Goal: Task Accomplishment & Management: Use online tool/utility

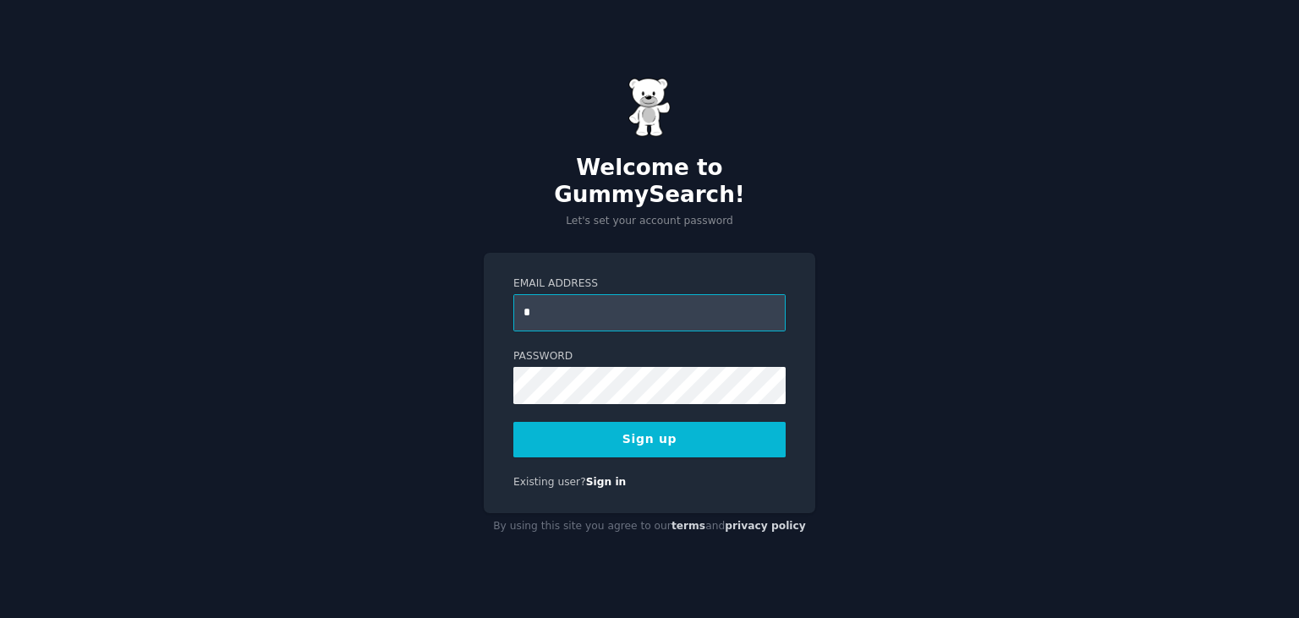
type input "**********"
click at [397, 495] on div "**********" at bounding box center [649, 309] width 1299 height 618
click at [641, 428] on button "Sign up" at bounding box center [649, 440] width 272 height 36
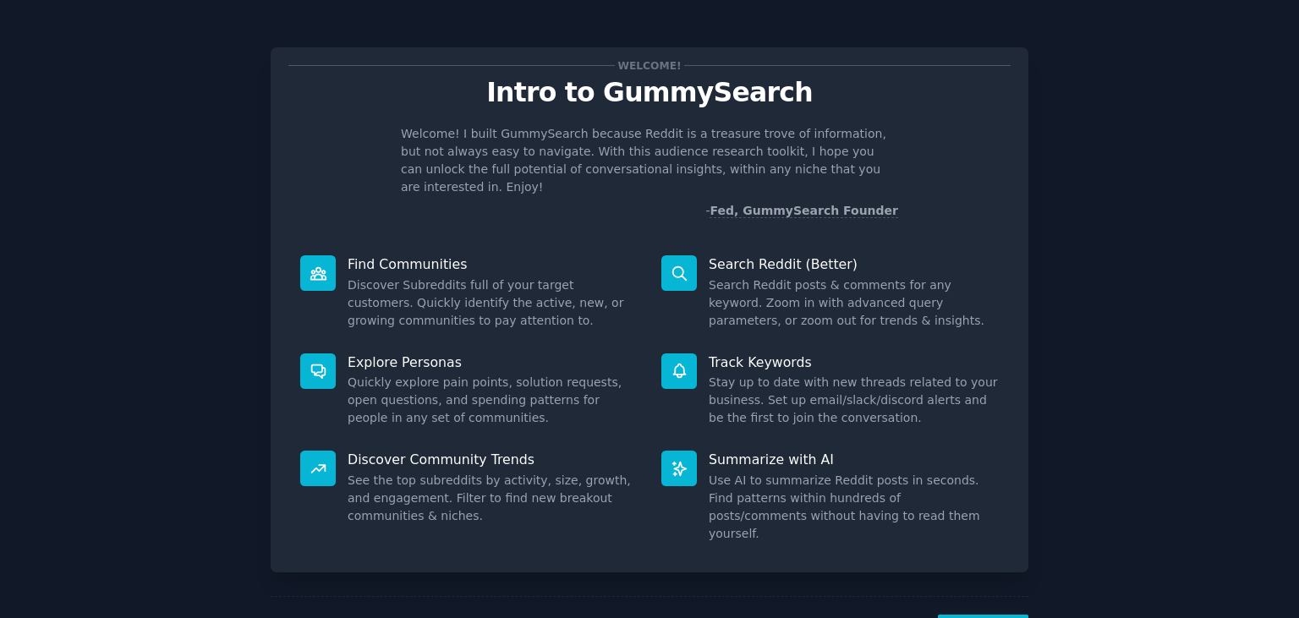
click at [677, 265] on icon at bounding box center [679, 274] width 18 height 18
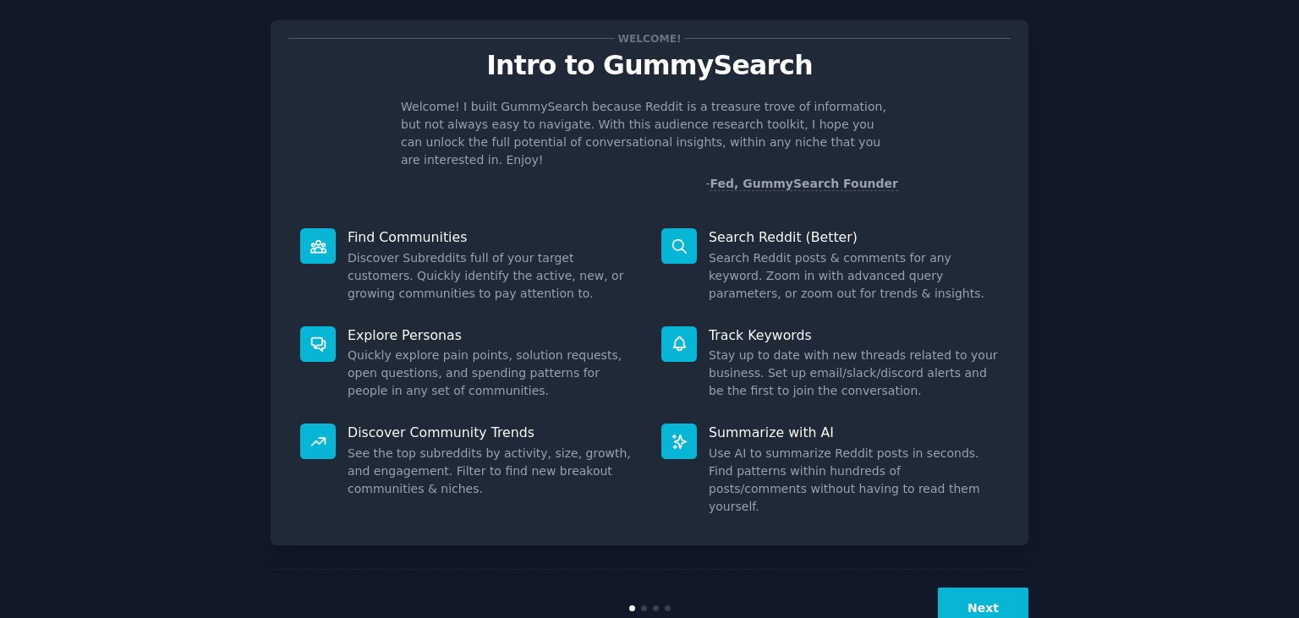
scroll to position [43, 0]
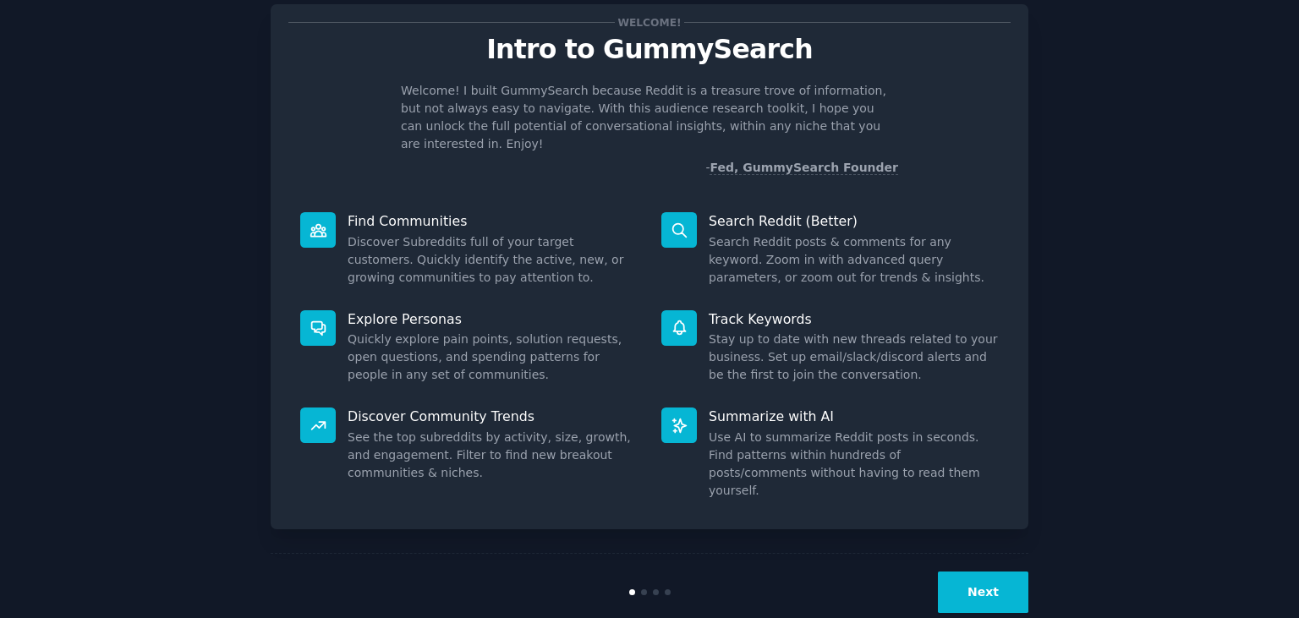
click at [979, 572] on button "Next" at bounding box center [983, 592] width 90 height 41
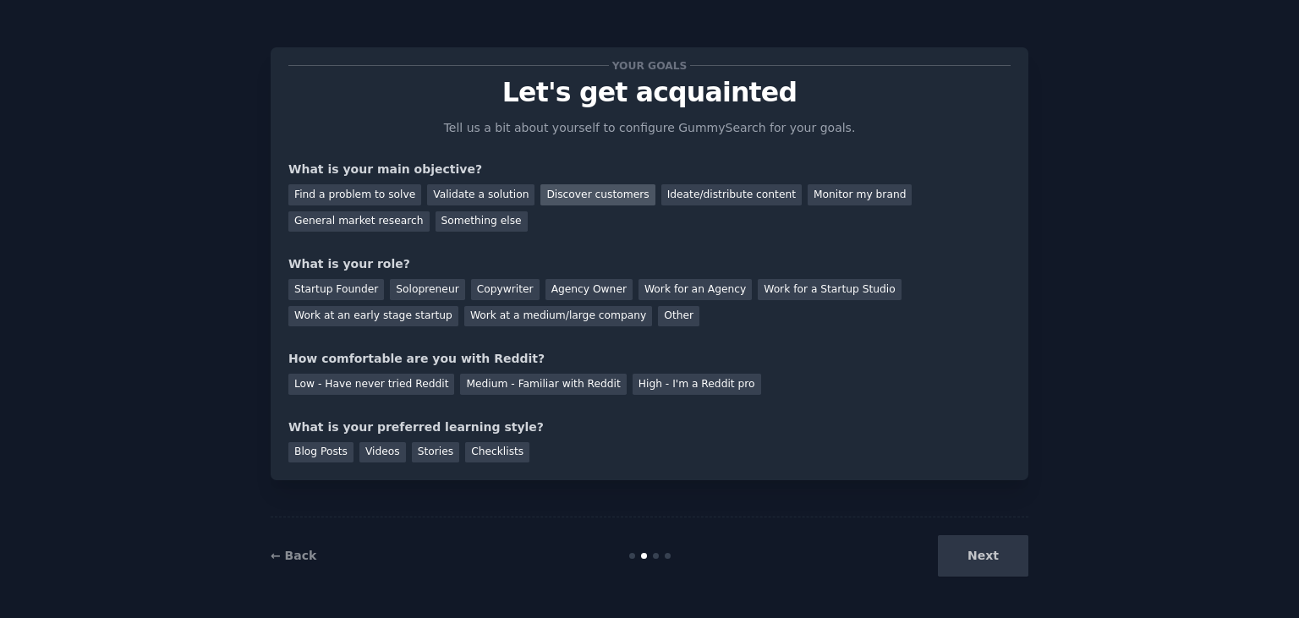
click at [560, 194] on div "Discover customers" at bounding box center [597, 194] width 114 height 21
click at [345, 291] on div "Startup Founder" at bounding box center [336, 289] width 96 height 21
click at [399, 291] on div "Solopreneur" at bounding box center [427, 289] width 74 height 21
click at [398, 386] on div "Low - Have never tried Reddit" at bounding box center [371, 384] width 166 height 21
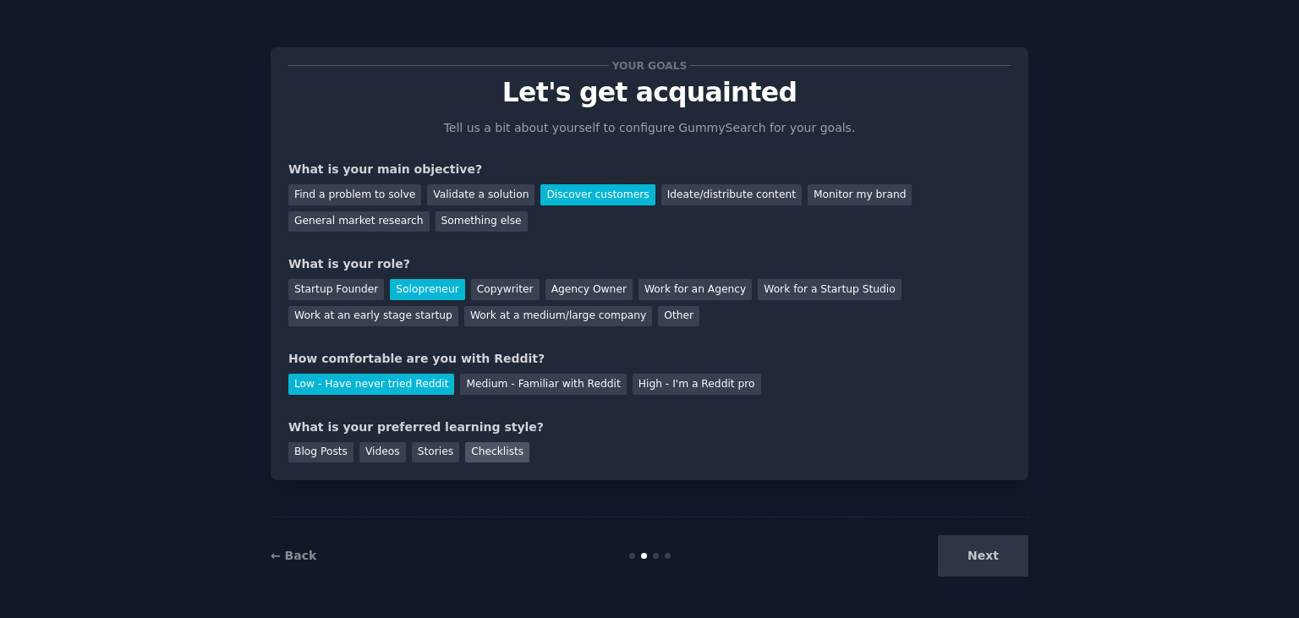
click at [472, 452] on div "Checklists" at bounding box center [497, 452] width 64 height 21
click at [986, 553] on button "Next" at bounding box center [983, 555] width 90 height 41
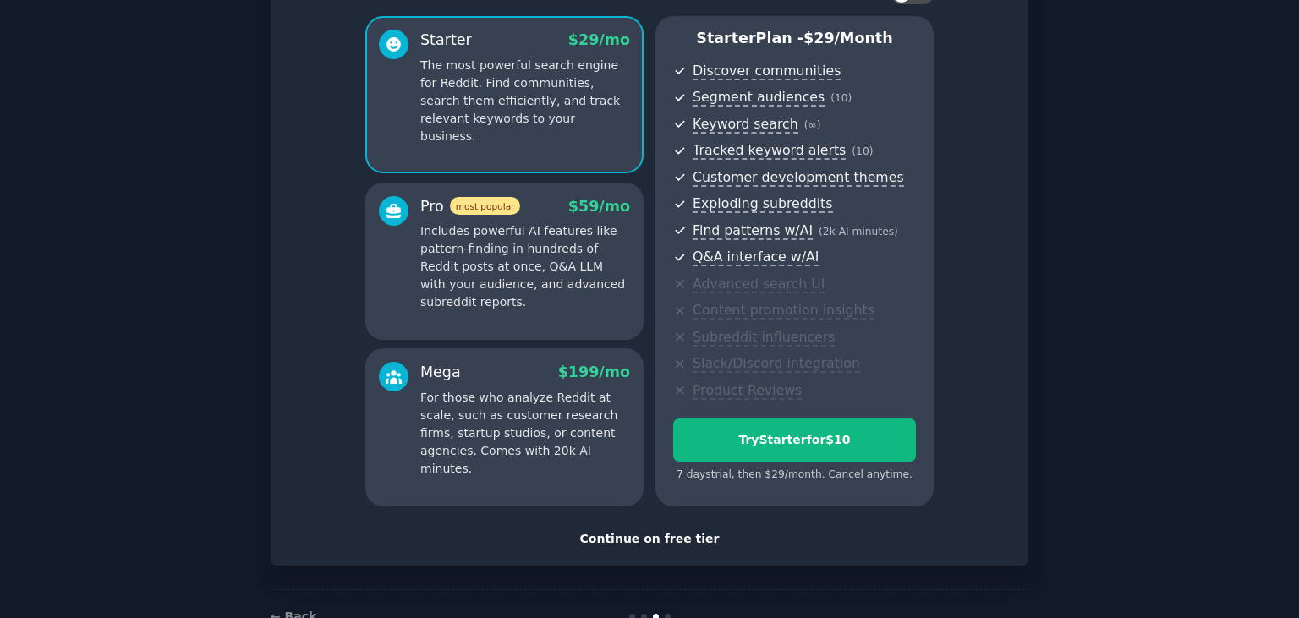
scroll to position [90, 0]
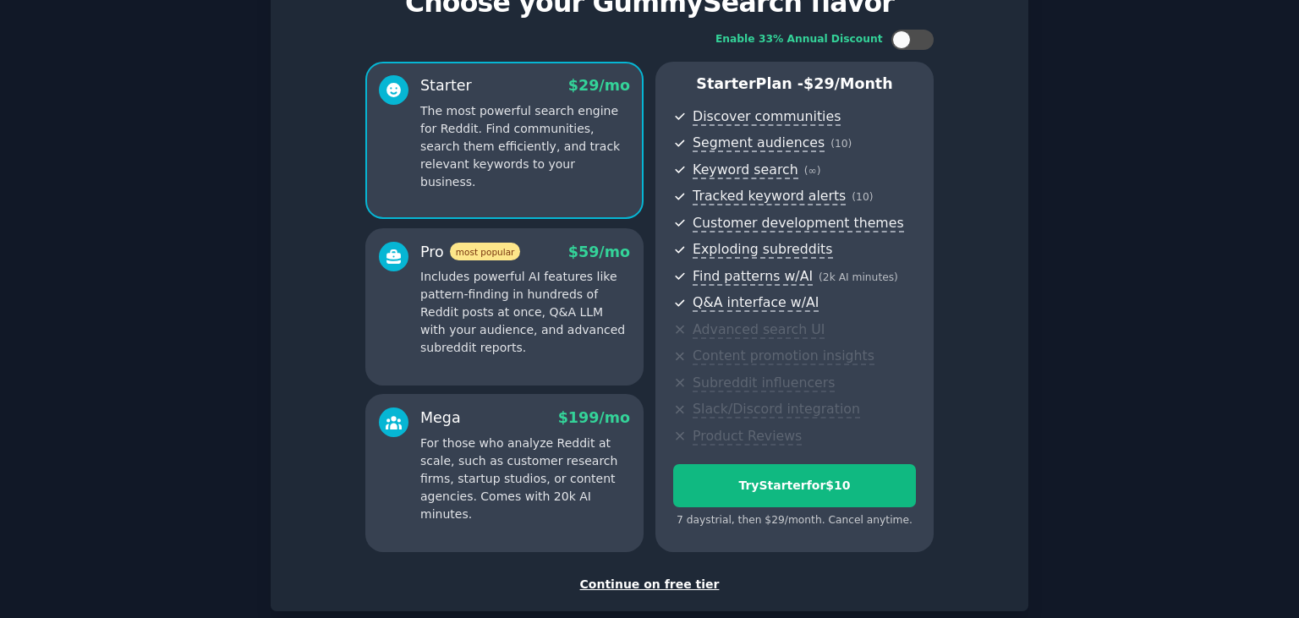
click at [687, 583] on div "Continue on free tier" at bounding box center [649, 585] width 722 height 18
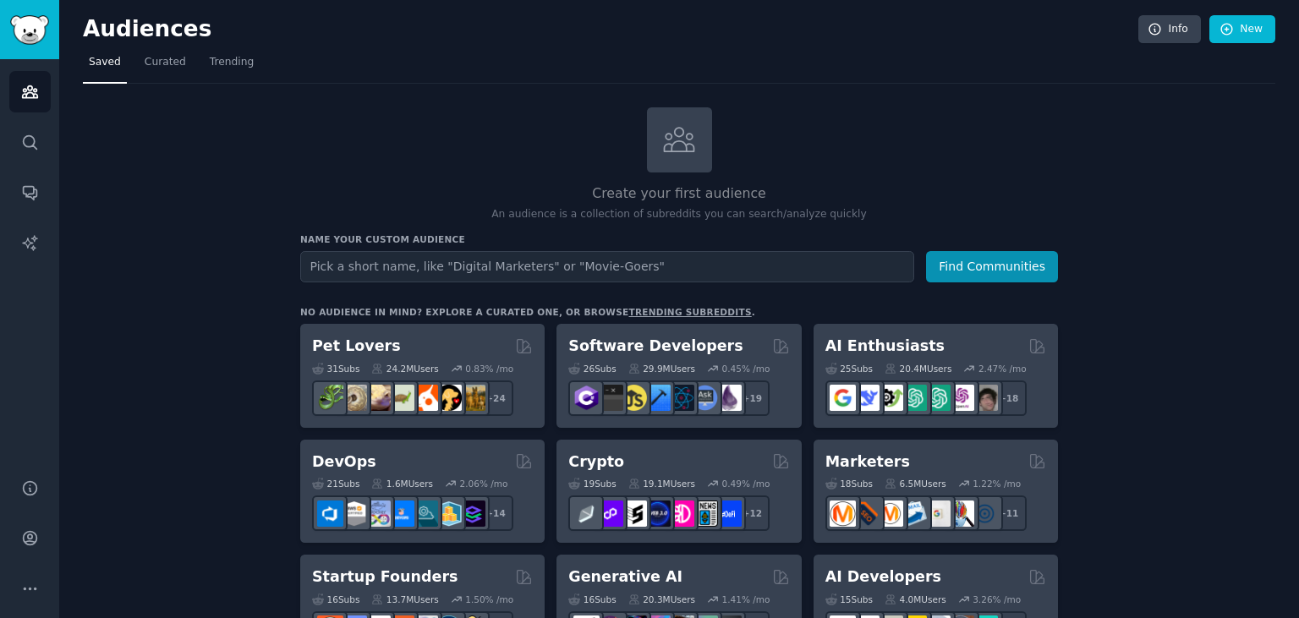
click at [681, 271] on input "text" at bounding box center [607, 266] width 614 height 31
type input "travel"
click at [989, 259] on button "Find Communities" at bounding box center [992, 266] width 132 height 31
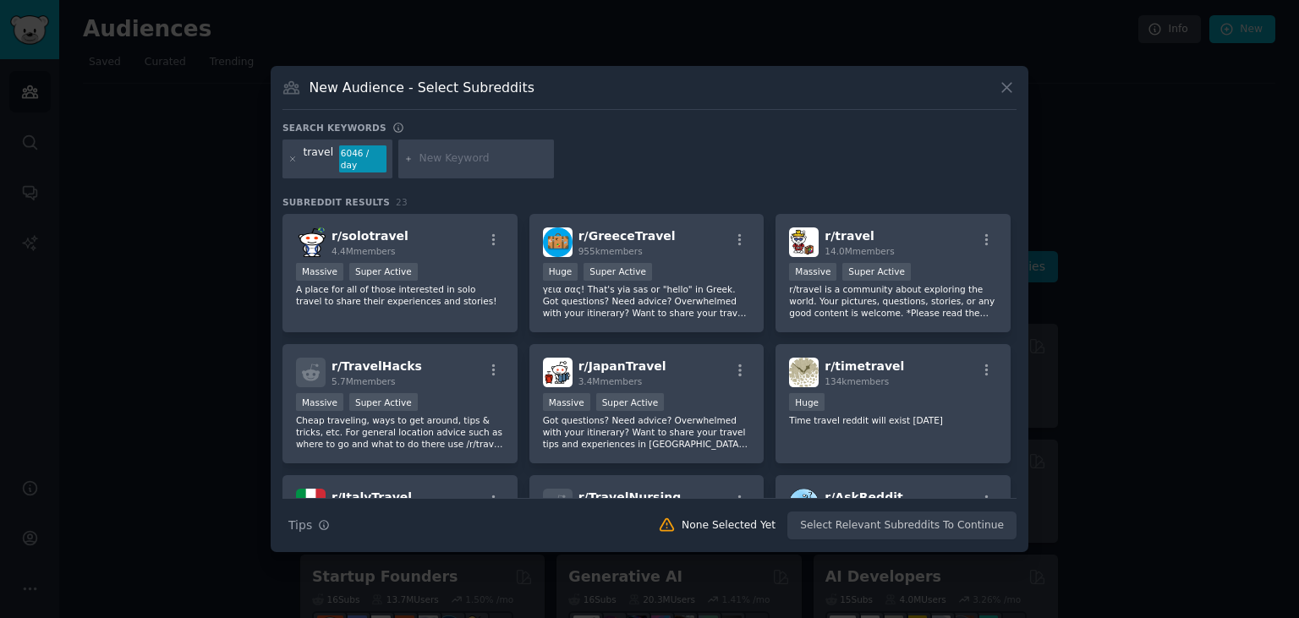
click at [451, 157] on input "text" at bounding box center [483, 158] width 129 height 15
type input "[GEOGRAPHIC_DATA]"
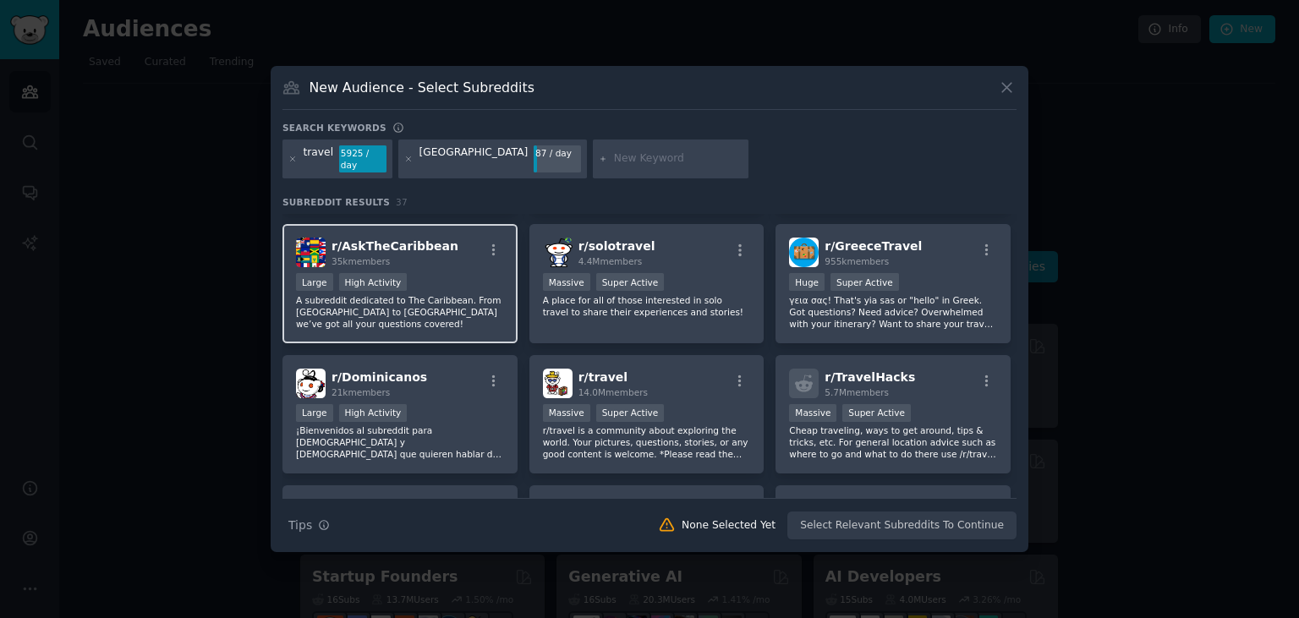
scroll to position [93, 0]
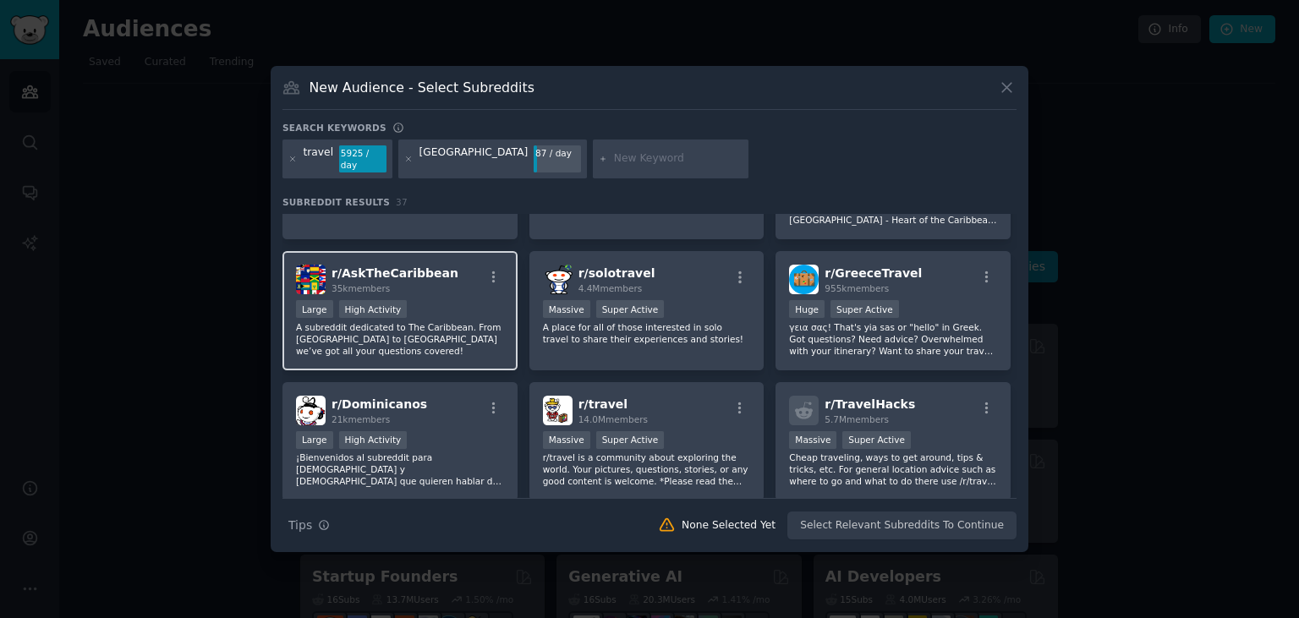
click at [436, 300] on div "Large High Activity" at bounding box center [400, 310] width 208 height 21
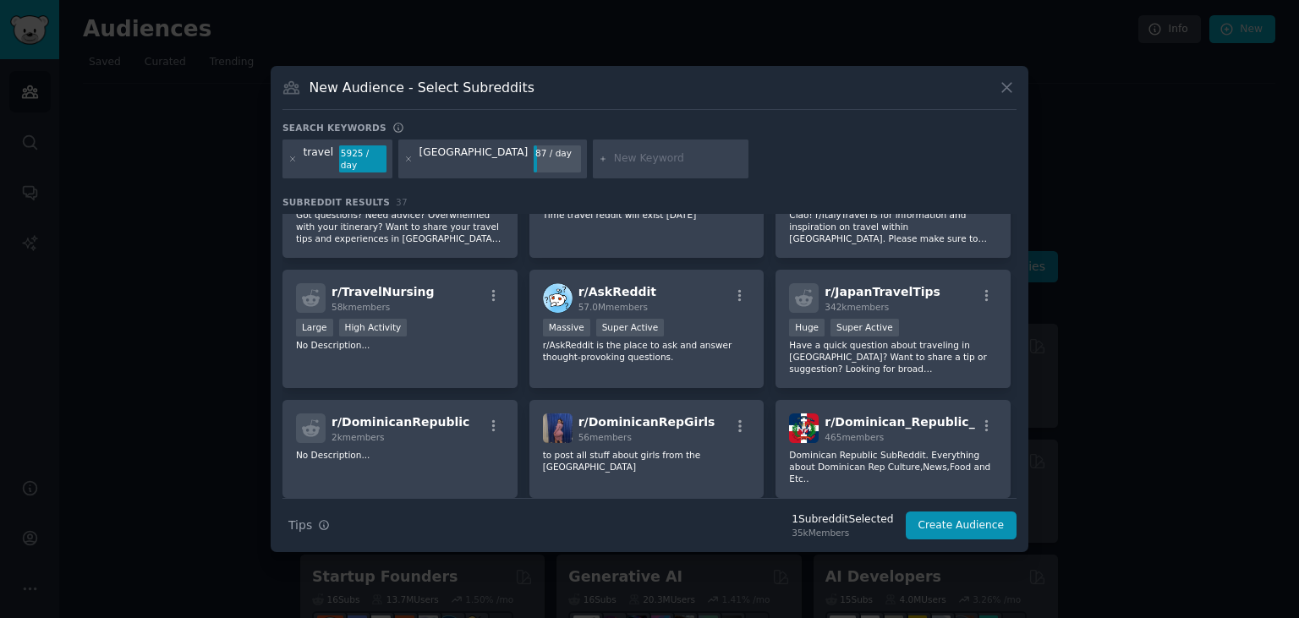
scroll to position [560, 0]
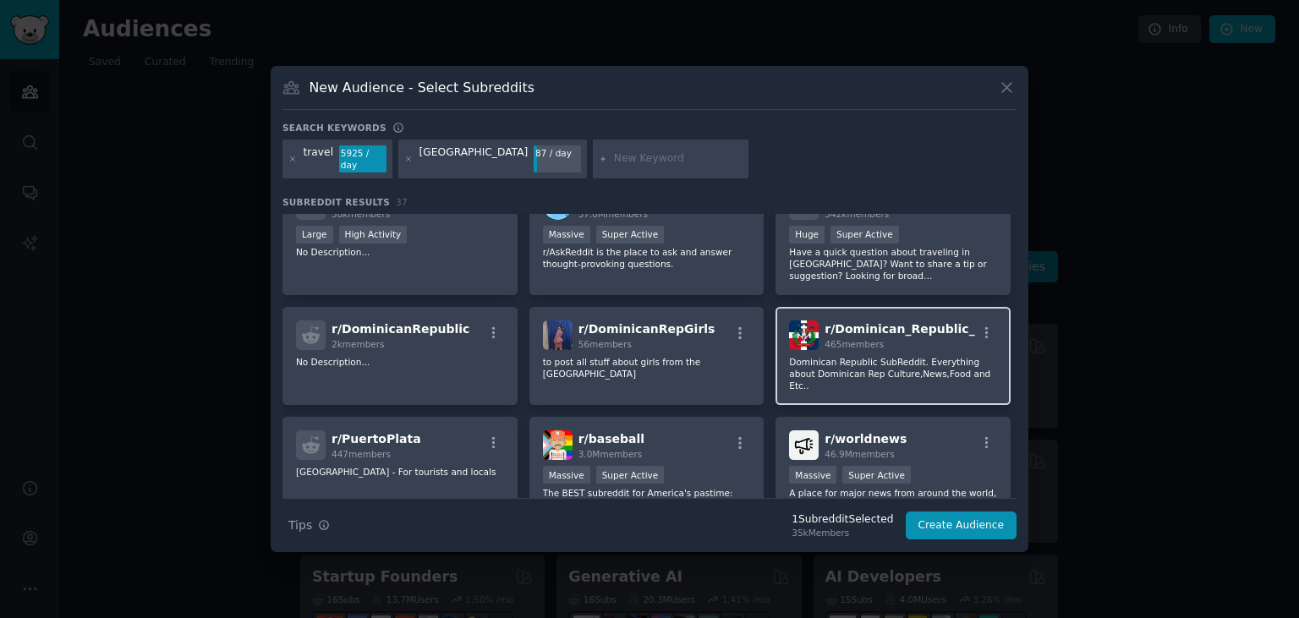
click at [891, 339] on div "465 members" at bounding box center [899, 344] width 150 height 12
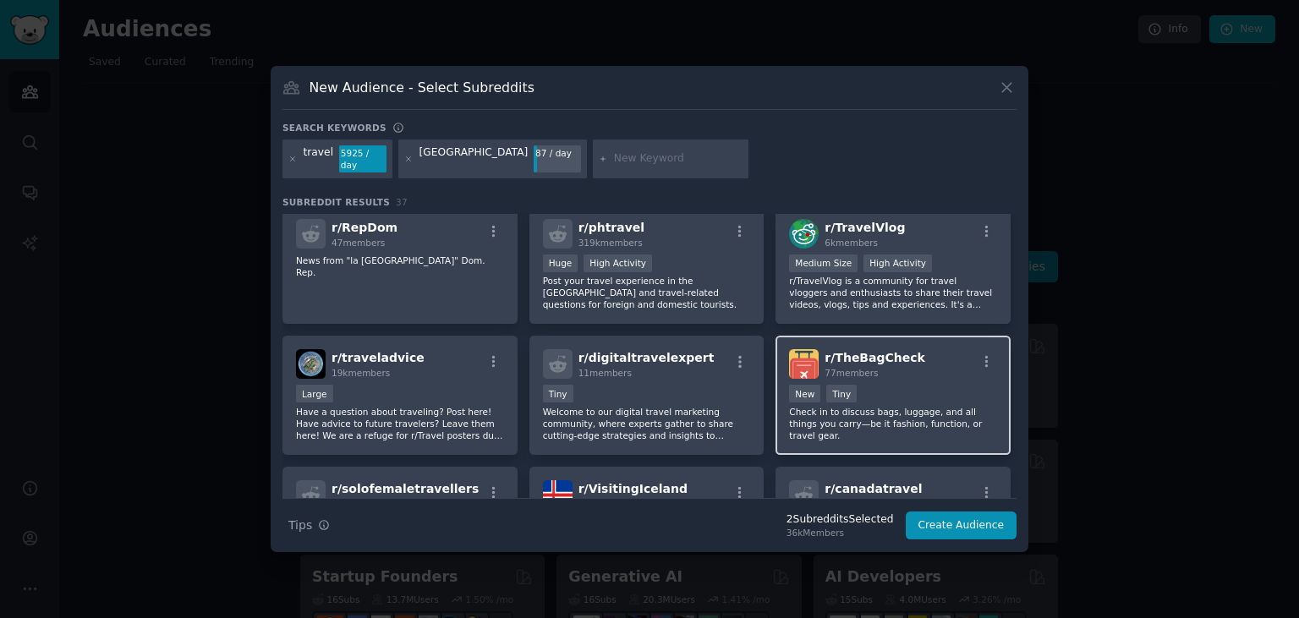
scroll to position [933, 0]
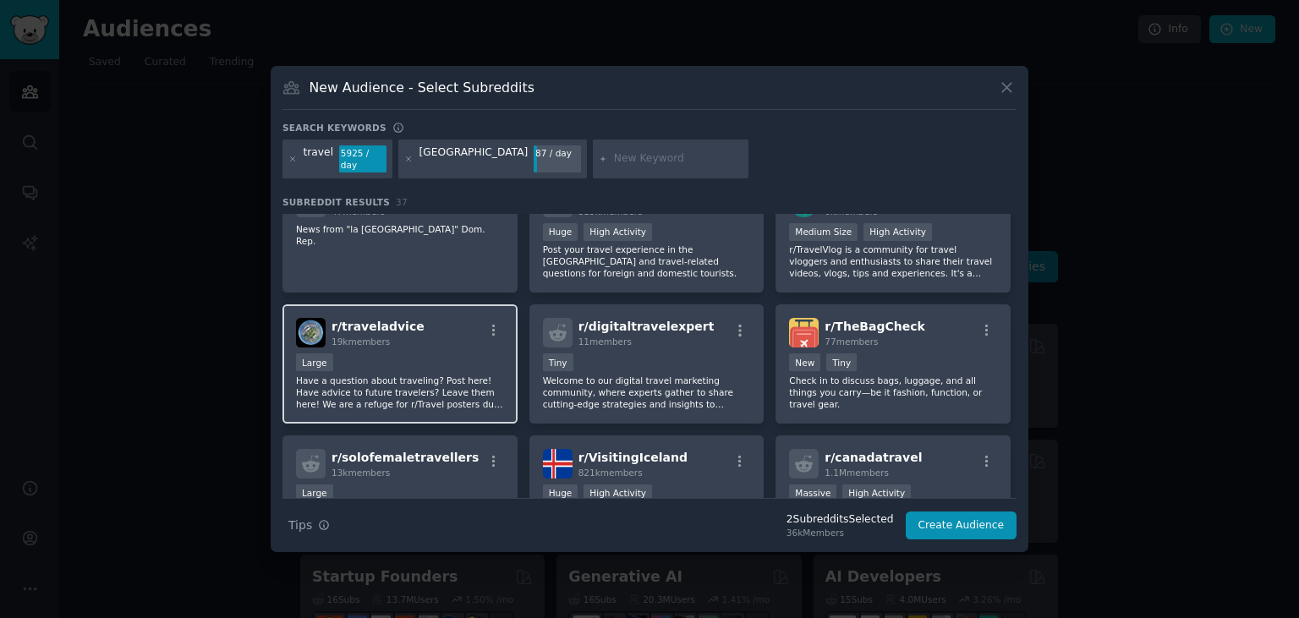
click at [393, 375] on p "Have a question about traveling? Post here! Have advice to future travelers? Le…" at bounding box center [400, 393] width 208 height 36
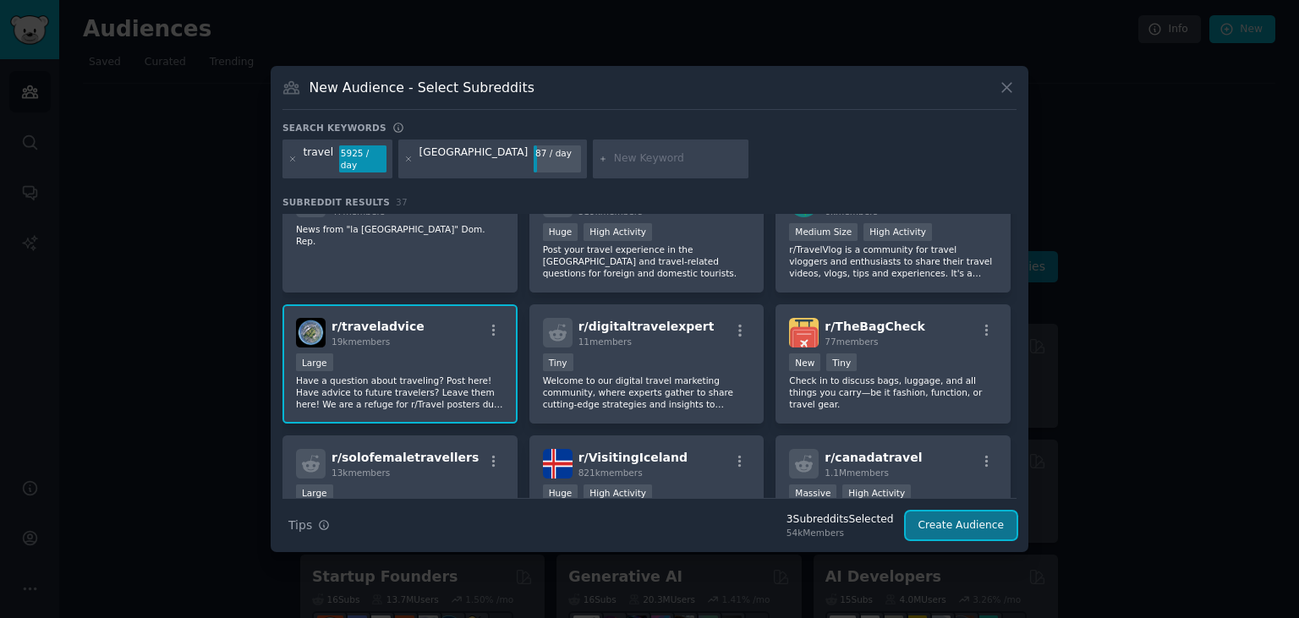
click at [942, 519] on button "Create Audience" at bounding box center [962, 526] width 112 height 29
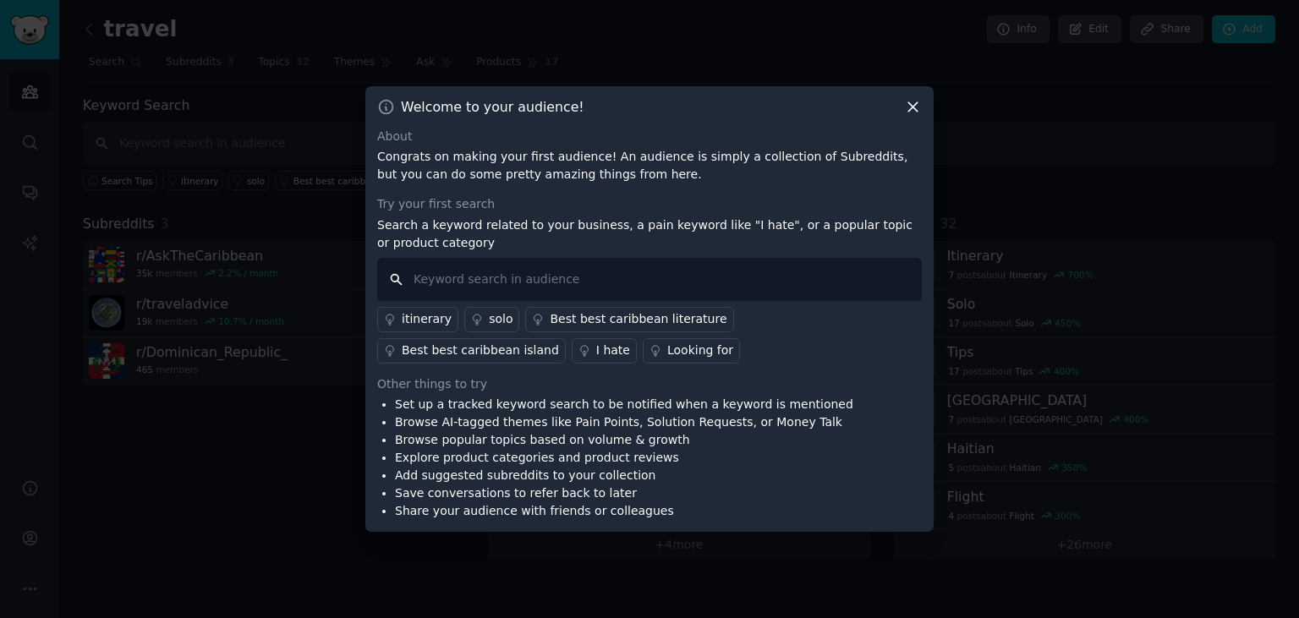
click at [431, 285] on input "text" at bounding box center [649, 279] width 545 height 43
type input "resorts"
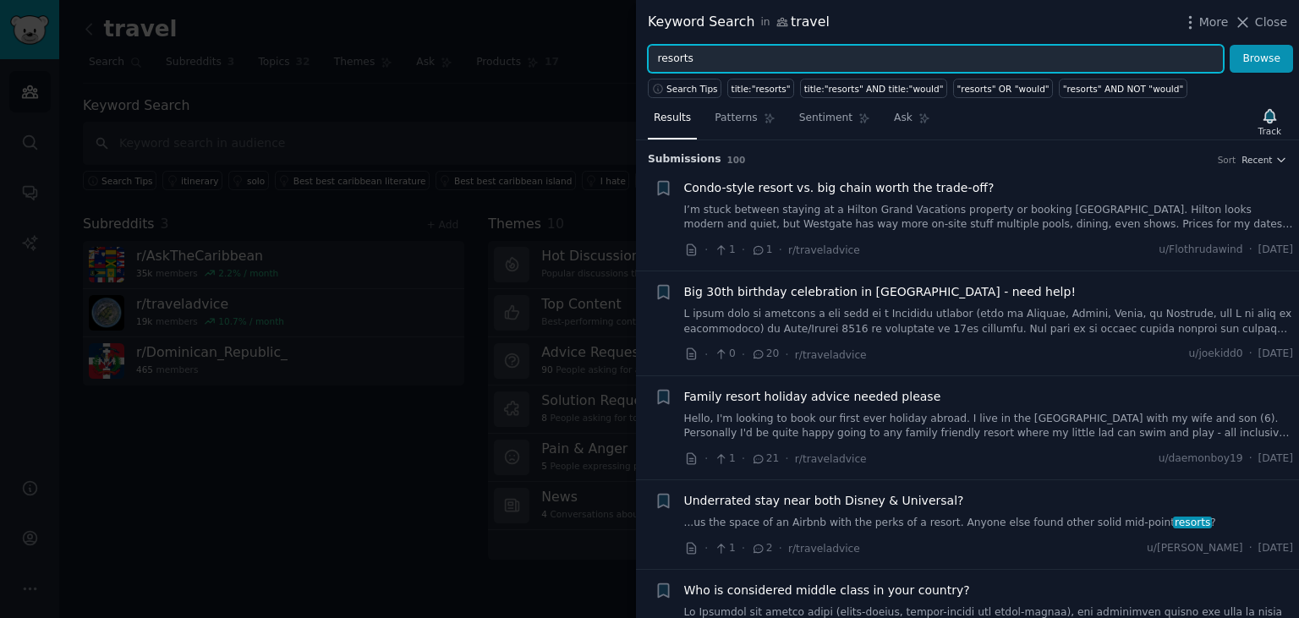
click at [726, 58] on input "resorts" at bounding box center [936, 59] width 576 height 29
type input "resorts [GEOGRAPHIC_DATA]"
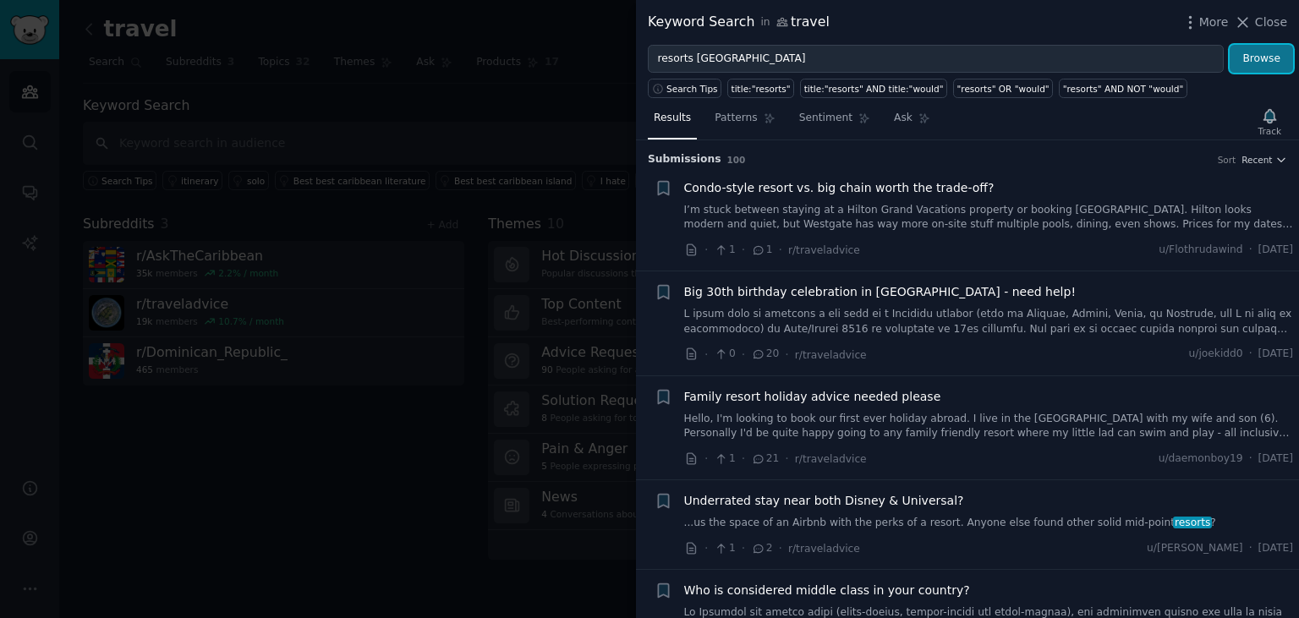
click at [1261, 61] on button "Browse" at bounding box center [1260, 59] width 63 height 29
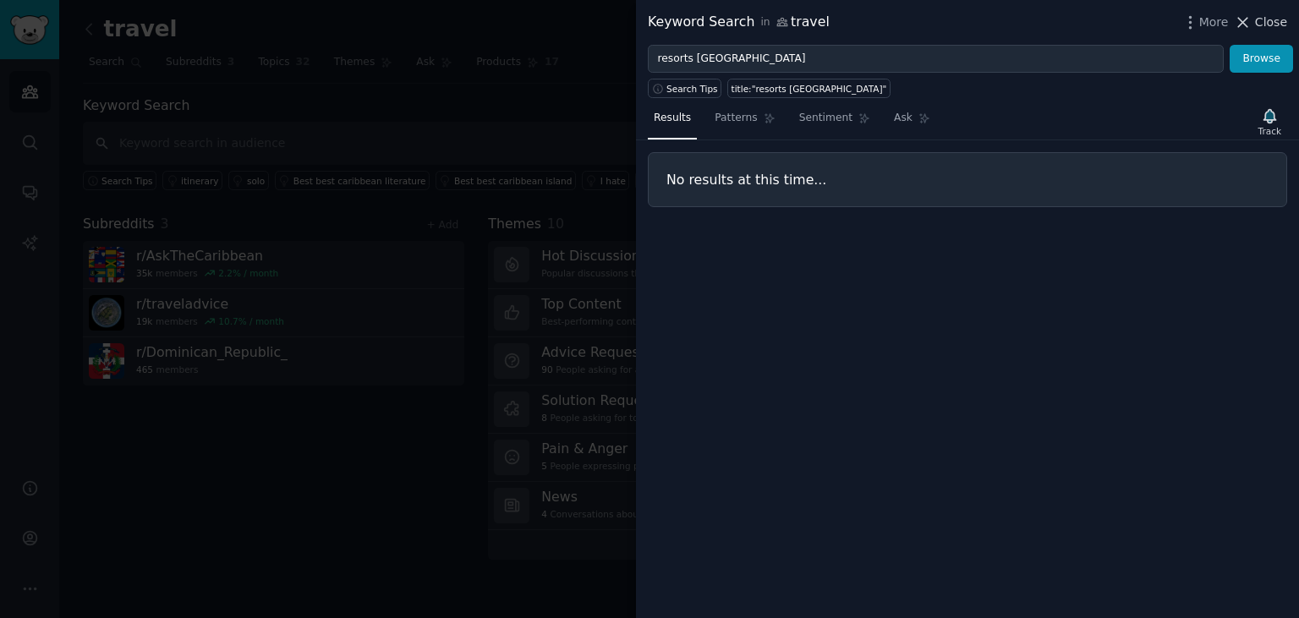
click at [1276, 25] on span "Close" at bounding box center [1271, 23] width 32 height 18
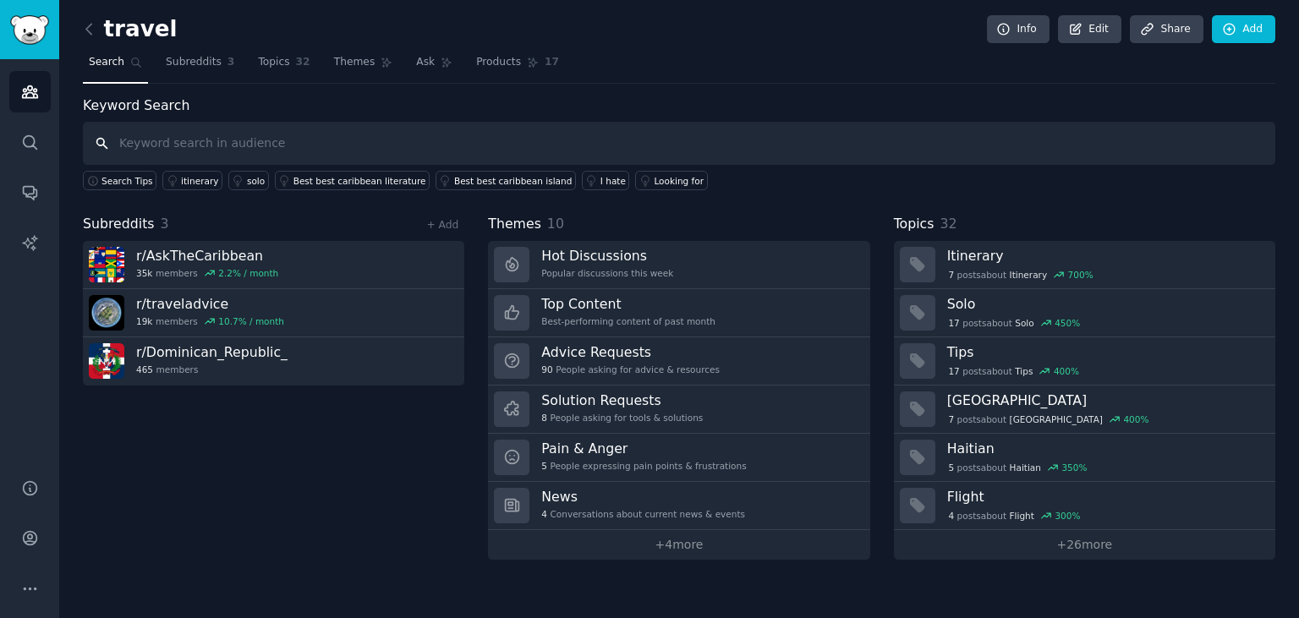
click at [285, 144] on input "text" at bounding box center [679, 143] width 1192 height 43
type input "r"
type input "best restaurants [GEOGRAPHIC_DATA][PERSON_NAME]"
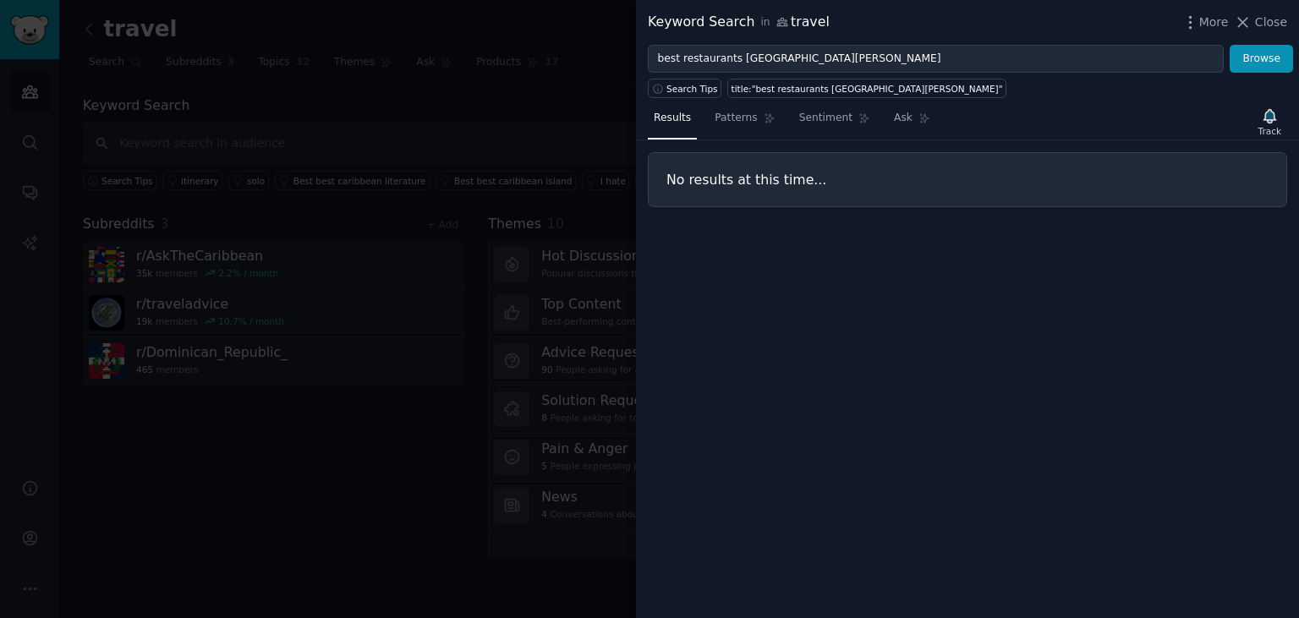
click at [209, 153] on div at bounding box center [649, 309] width 1299 height 618
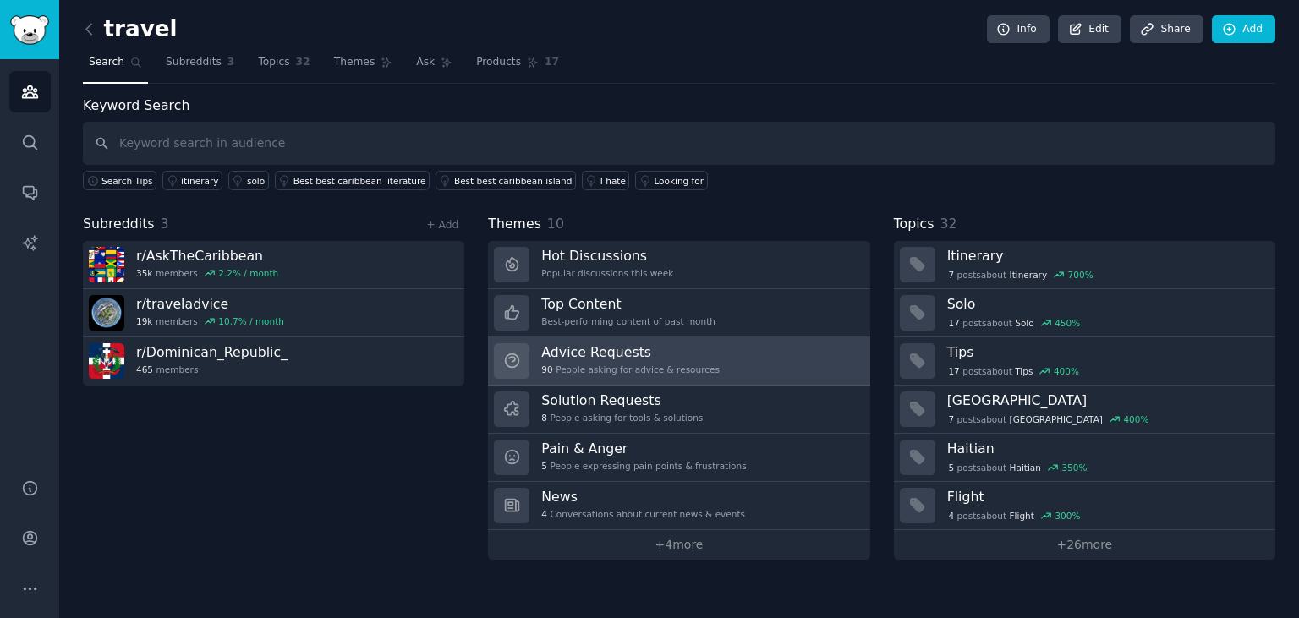
click at [567, 352] on h3 "Advice Requests" at bounding box center [630, 352] width 178 height 18
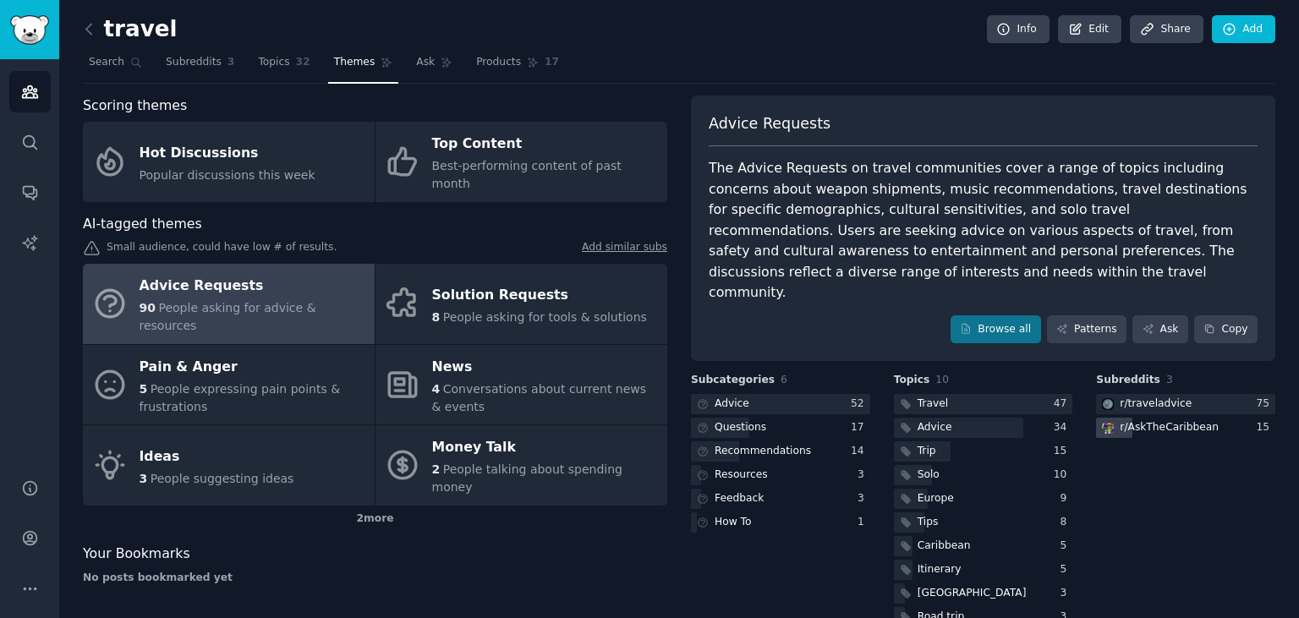
click at [1149, 420] on div "r/ AskTheCaribbean" at bounding box center [1168, 427] width 99 height 15
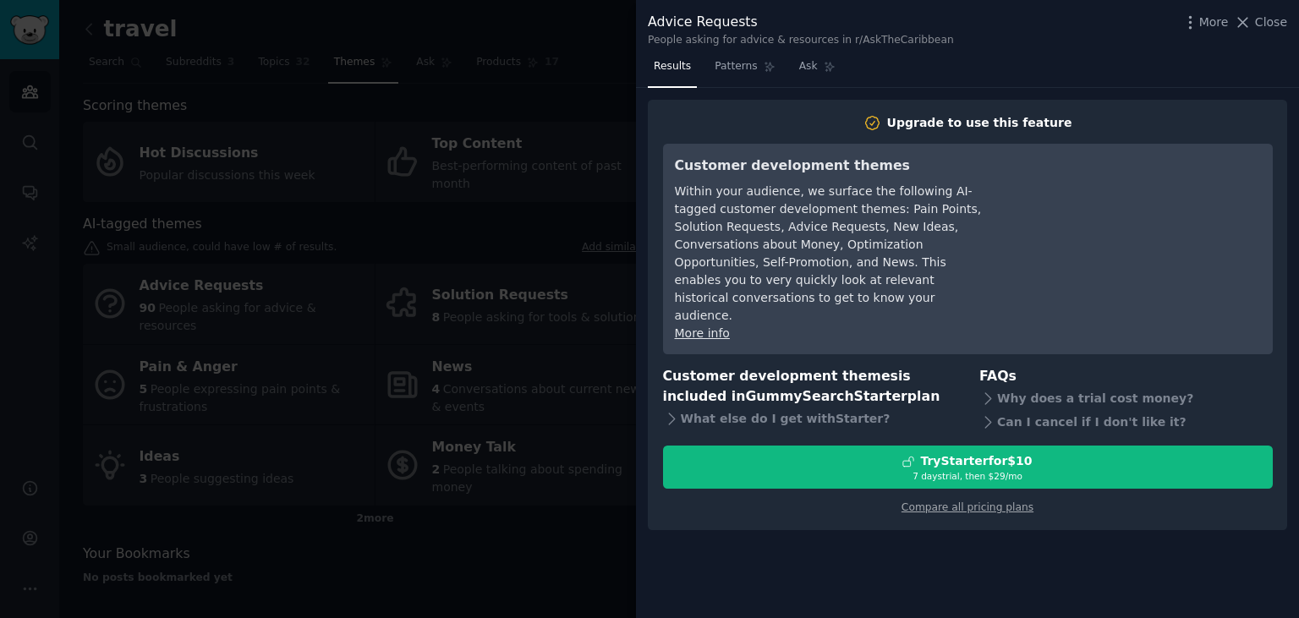
click at [540, 571] on div at bounding box center [649, 309] width 1299 height 618
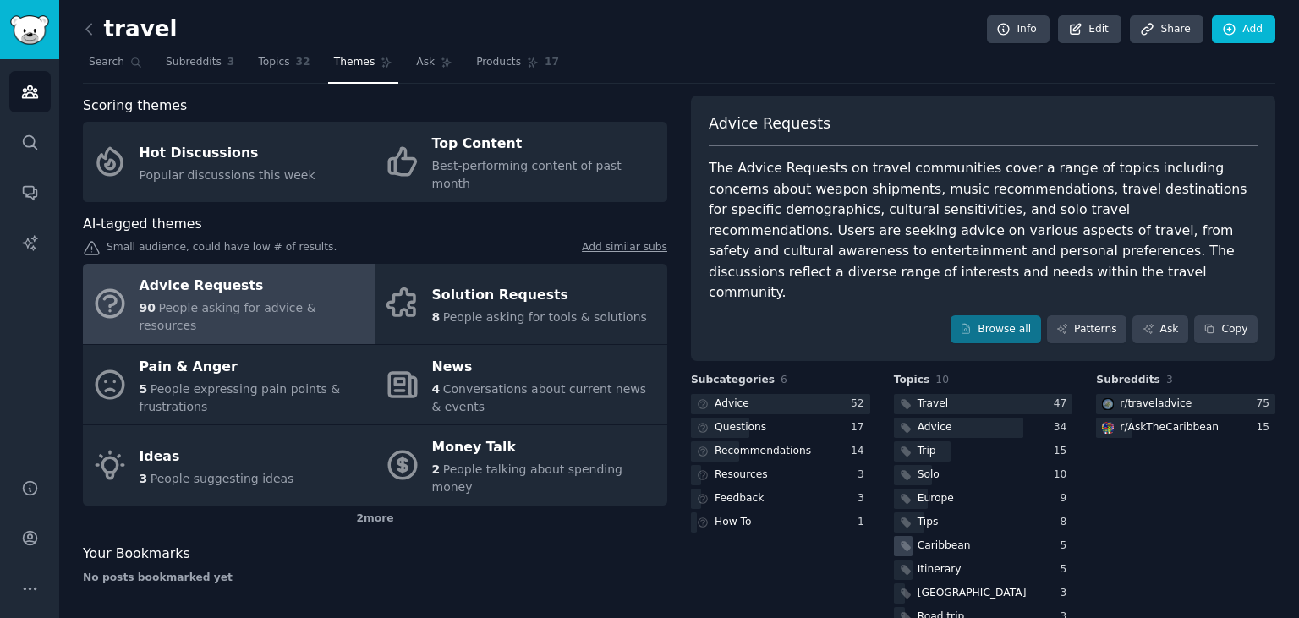
click at [948, 539] on div "Caribbean" at bounding box center [943, 546] width 53 height 15
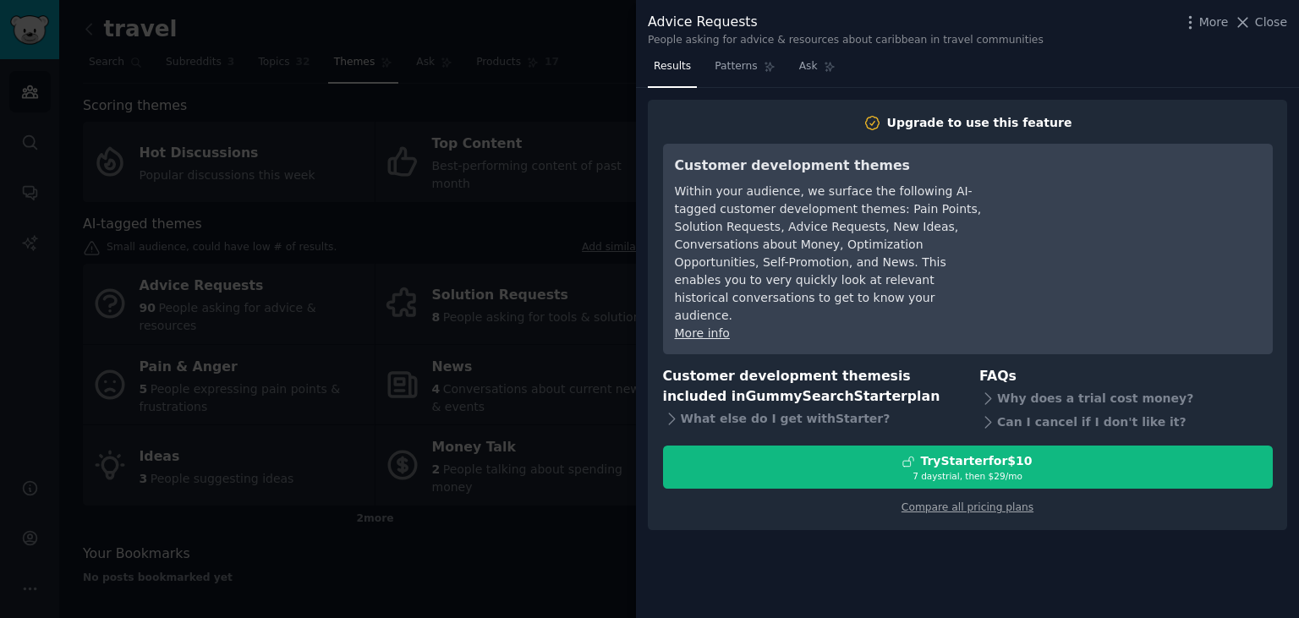
drag, startPoint x: 560, startPoint y: 517, endPoint x: 577, endPoint y: 521, distance: 17.4
click at [565, 520] on div at bounding box center [649, 309] width 1299 height 618
